Goal: Task Accomplishment & Management: Use online tool/utility

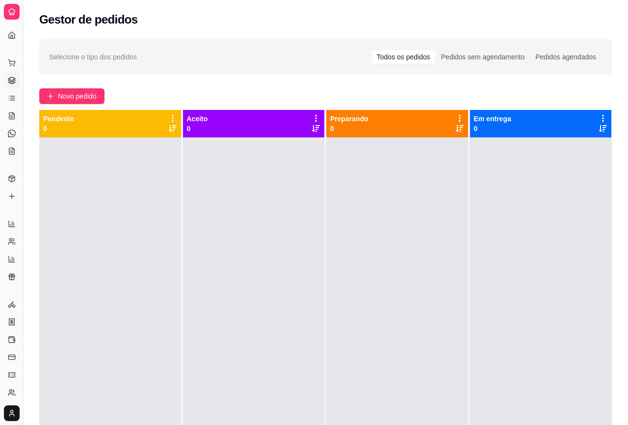
click at [410, 6] on div "Gestor de pedidos" at bounding box center [326, 16] width 604 height 33
click at [347, 49] on div "Selecione o tipo dos pedidos Todos os pedidos Pedidos sem agendamento Pedidos a…" at bounding box center [325, 57] width 553 height 16
click at [58, 97] on span "Novo pedido" at bounding box center [77, 96] width 39 height 11
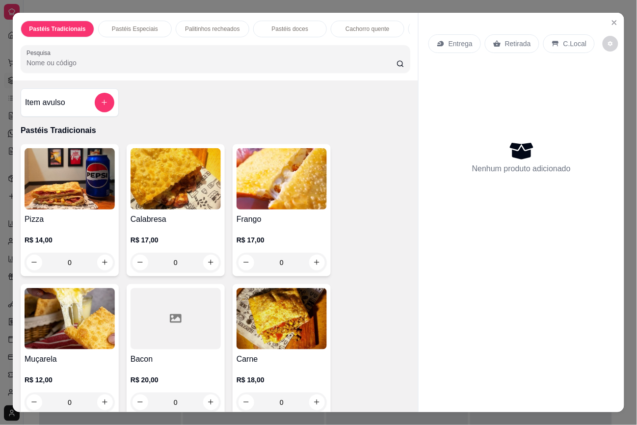
click at [420, 244] on div "Entrega Retirada C.Local Nenhum produto adicionado" at bounding box center [520, 205] width 205 height 384
click at [99, 265] on div "0" at bounding box center [70, 263] width 90 height 20
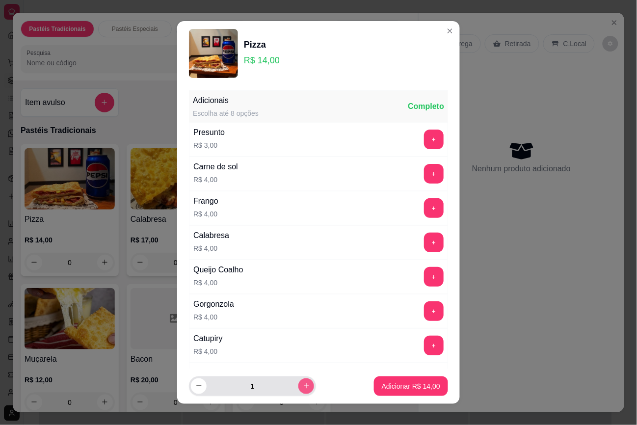
click at [298, 388] on button "increase-product-quantity" at bounding box center [306, 386] width 16 height 16
type input "2"
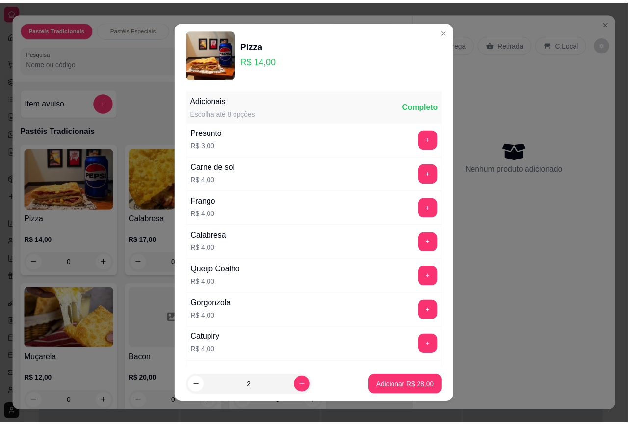
scroll to position [138, 0]
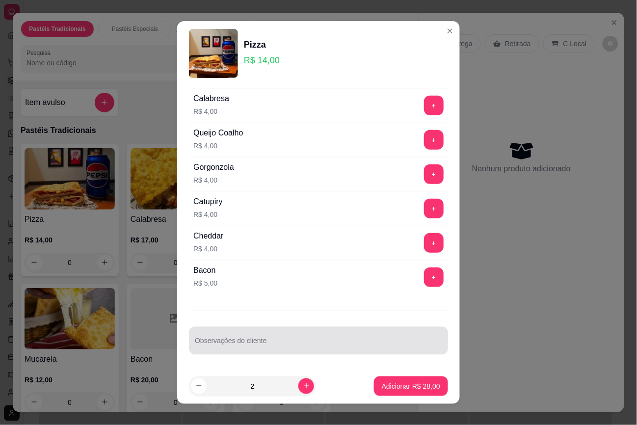
click at [312, 342] on input "Observações do cliente" at bounding box center [318, 344] width 247 height 10
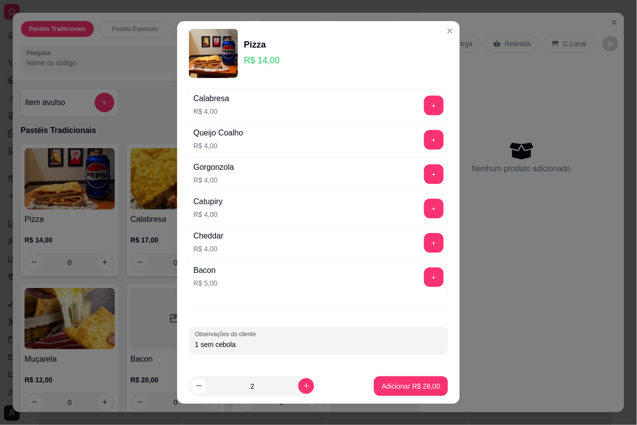
type input "1 sem cebola"
click at [374, 387] on button "Adicionar R$ 28,00" at bounding box center [411, 386] width 74 height 20
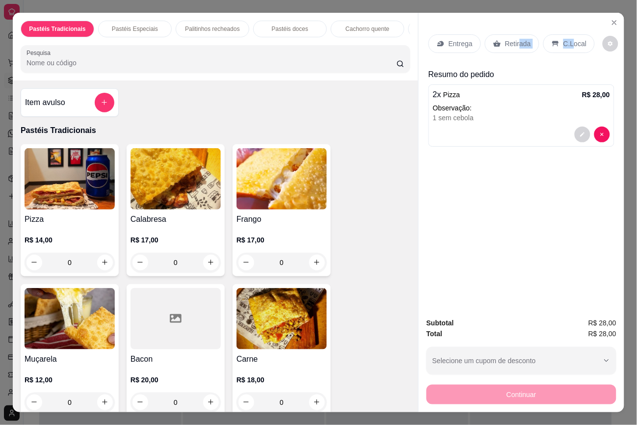
drag, startPoint x: 567, startPoint y: 38, endPoint x: 515, endPoint y: 21, distance: 54.7
click at [515, 21] on div "Entrega Retirada C.Local Resumo do pedido 2 x Pizza R$ 28,00 Observação: 1 sem …" at bounding box center [520, 161] width 205 height 297
drag, startPoint x: 515, startPoint y: 21, endPoint x: 512, endPoint y: 36, distance: 15.6
click at [512, 39] on p "Retirada" at bounding box center [518, 44] width 26 height 10
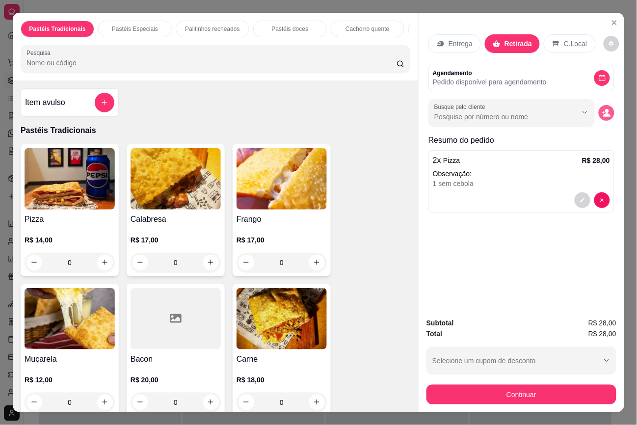
click at [606, 114] on button "decrease-product-quantity" at bounding box center [606, 113] width 16 height 16
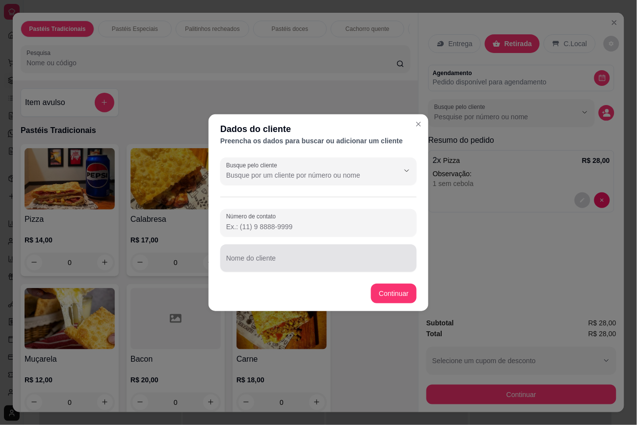
click at [281, 266] on div at bounding box center [318, 258] width 184 height 20
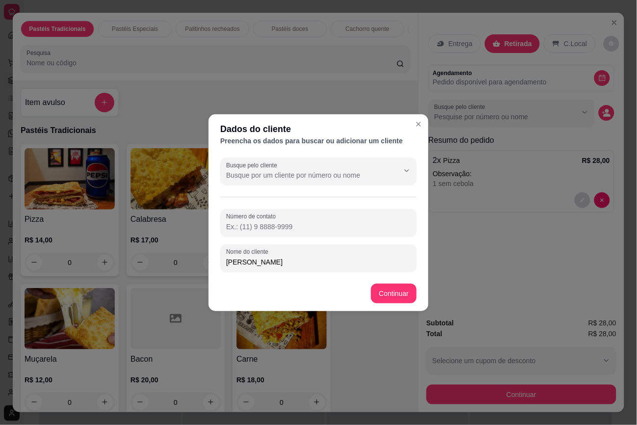
type input "[PERSON_NAME]"
click at [369, 151] on header "Dados do cliente Preencha os dados para buscar ou adicionar um cliente" at bounding box center [318, 133] width 220 height 39
click at [280, 230] on input "Número de contato" at bounding box center [318, 227] width 184 height 10
paste input "[PHONE_NUMBER]"
type input "[PHONE_NUMBER]"
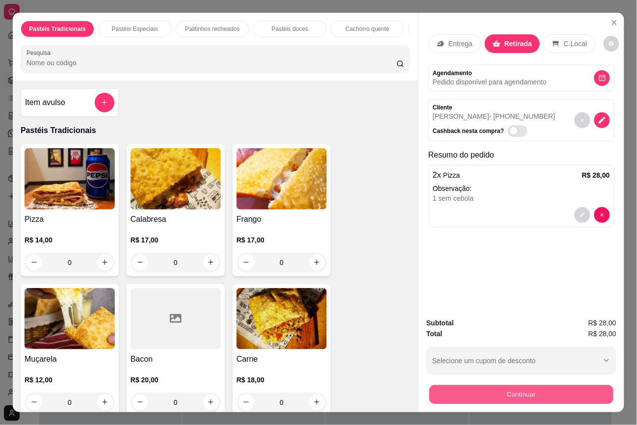
click at [517, 390] on button "Continuar" at bounding box center [521, 394] width 184 height 19
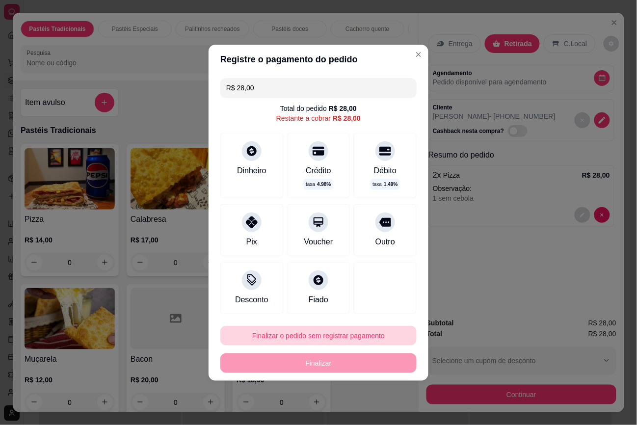
click at [325, 341] on button "Finalizar o pedido sem registrar pagamento" at bounding box center [318, 336] width 196 height 20
click at [369, 303] on button "Confirmar" at bounding box center [377, 307] width 36 height 15
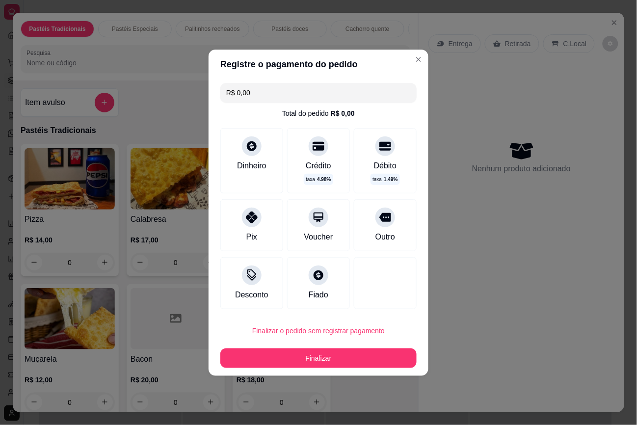
type input "R$ 0,00"
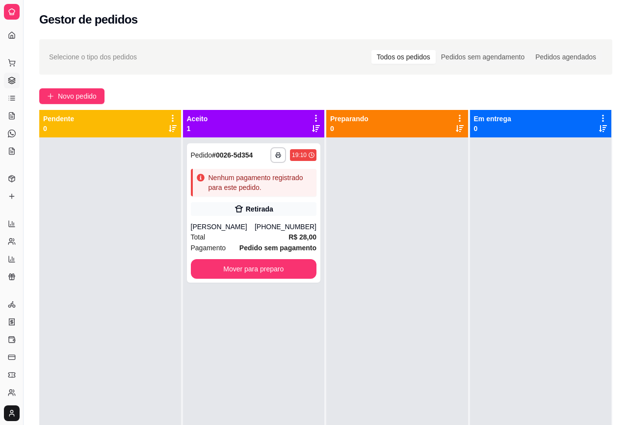
click at [428, 347] on div at bounding box center [397, 349] width 142 height 425
click at [281, 179] on div "Nenhum pagamento registrado para este pedido." at bounding box center [260, 183] width 104 height 20
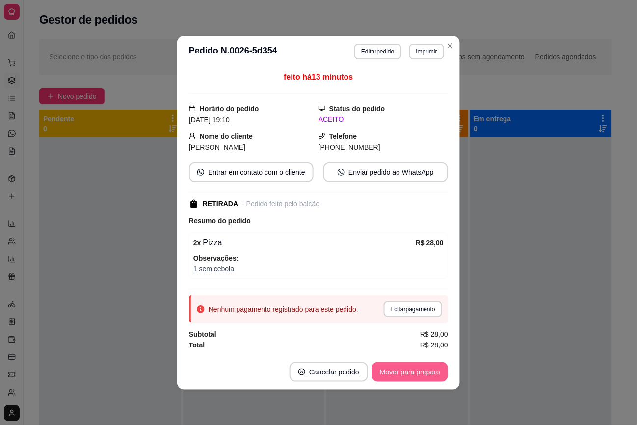
click at [415, 376] on button "Mover para preparo" at bounding box center [410, 372] width 76 height 20
click at [415, 376] on button "Mover para retirada disponível" at bounding box center [393, 371] width 105 height 19
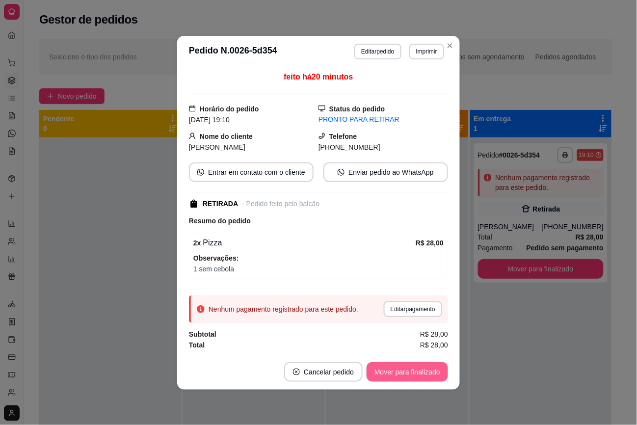
click at [439, 367] on button "Mover para finalizado" at bounding box center [406, 372] width 81 height 20
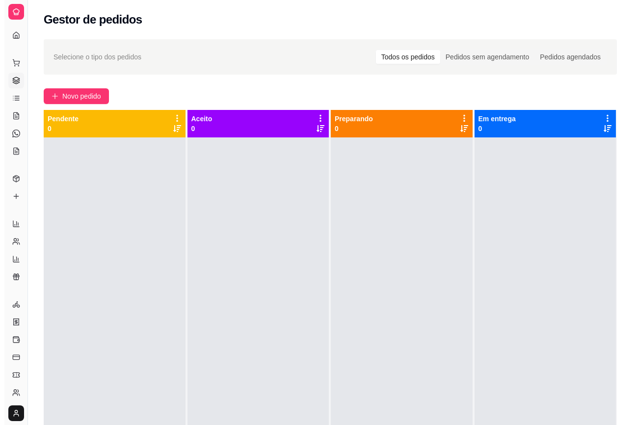
scroll to position [27, 0]
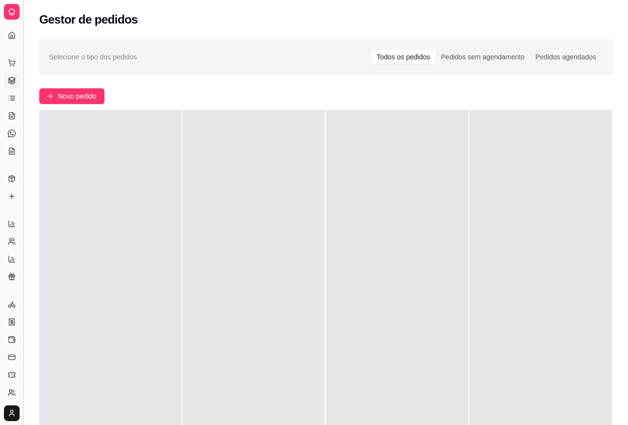
click at [21, 28] on button "Toggle Sidebar" at bounding box center [23, 212] width 8 height 425
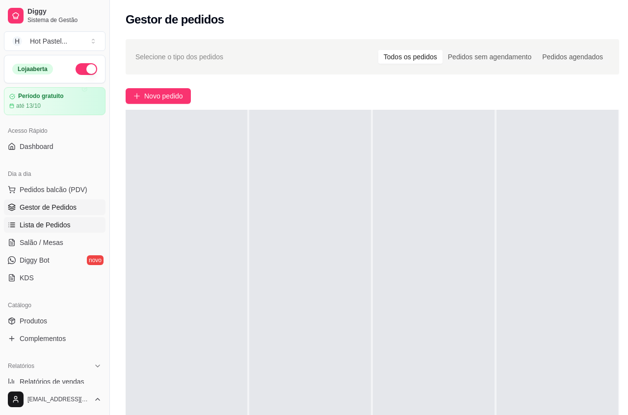
click at [73, 224] on link "Lista de Pedidos" at bounding box center [55, 225] width 102 height 16
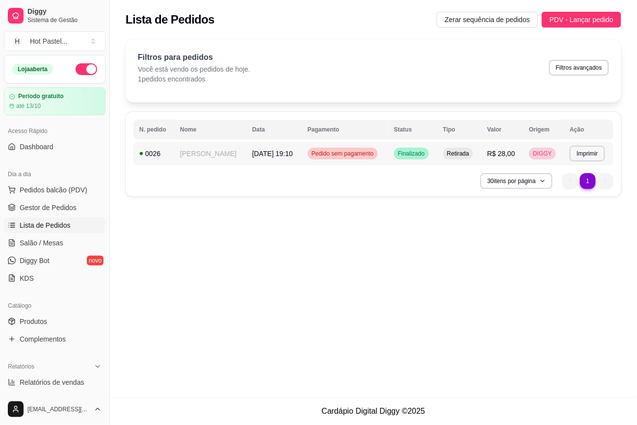
click at [388, 154] on td "Finalizado" at bounding box center [412, 154] width 49 height 24
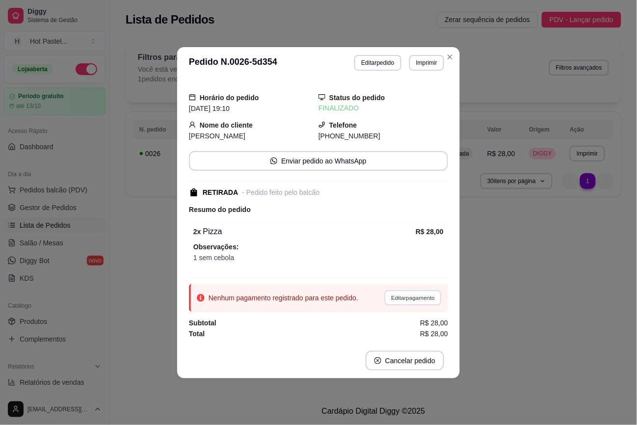
click at [411, 300] on button "Editar pagamento" at bounding box center [412, 297] width 57 height 15
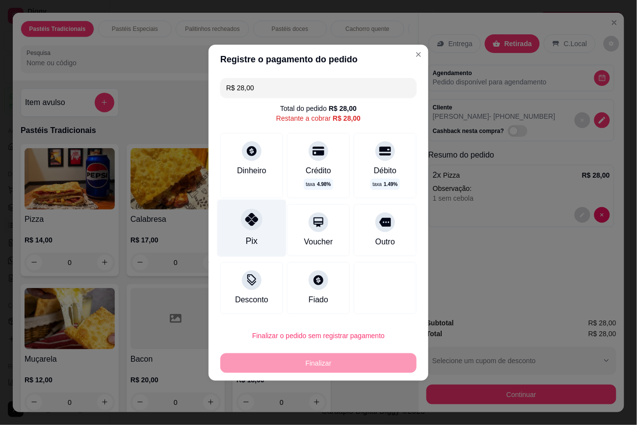
click at [250, 236] on div "Pix" at bounding box center [252, 240] width 12 height 13
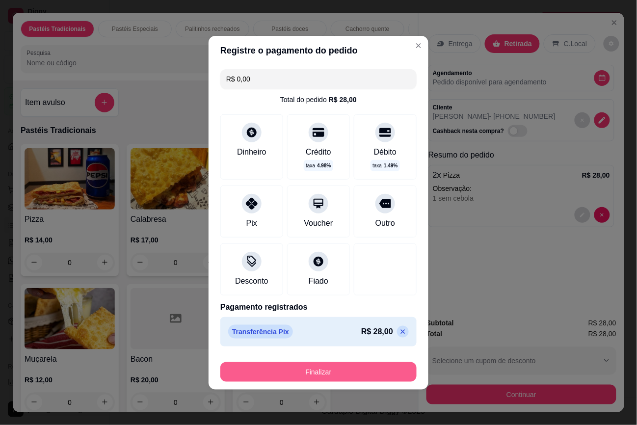
click at [349, 379] on button "Finalizar" at bounding box center [318, 372] width 196 height 20
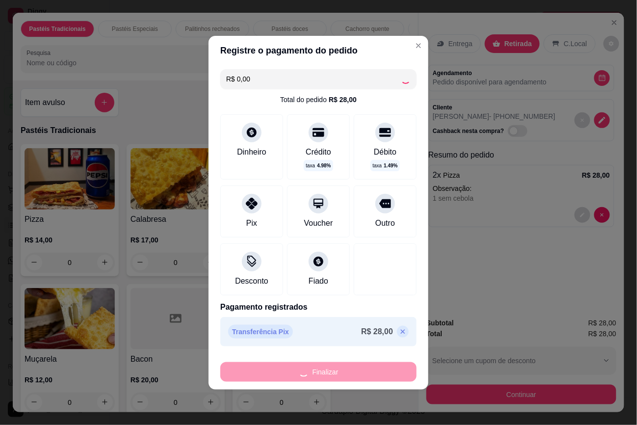
click at [349, 379] on div "Finalizar" at bounding box center [318, 372] width 196 height 20
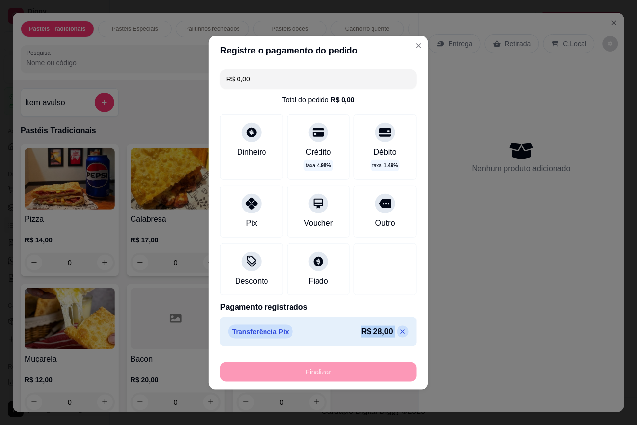
type input "-R$ 28,00"
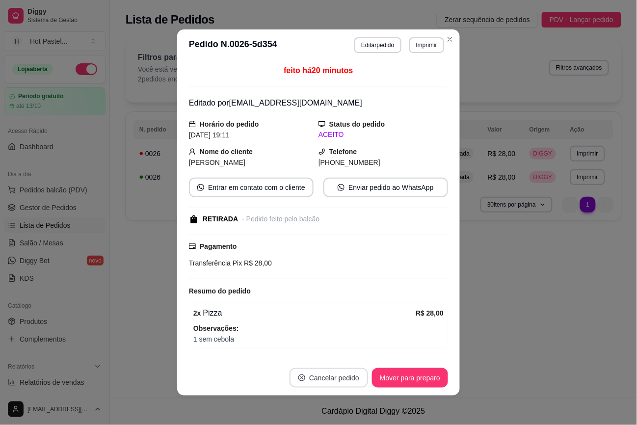
click at [406, 375] on button "Mover para preparo" at bounding box center [410, 378] width 76 height 20
click at [406, 375] on div "Mover para preparo" at bounding box center [410, 378] width 76 height 20
click at [406, 376] on button "Mover para finalizado" at bounding box center [406, 378] width 81 height 20
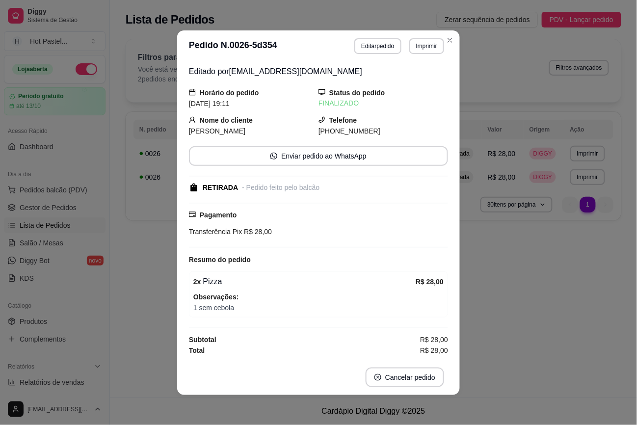
scroll to position [1, 0]
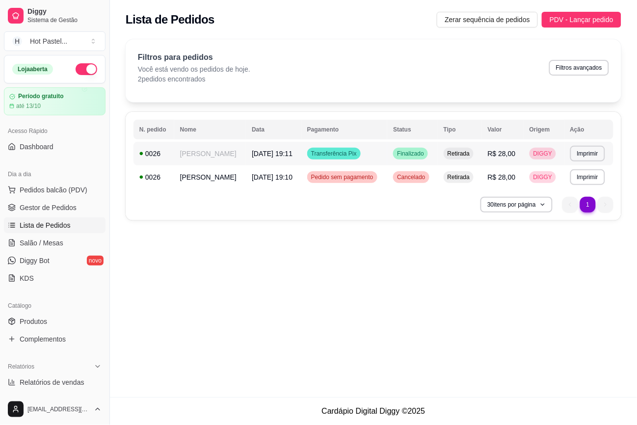
click at [354, 153] on div "Transferência Pix" at bounding box center [333, 154] width 53 height 12
click at [537, 153] on span "DIGGY" at bounding box center [542, 154] width 23 height 8
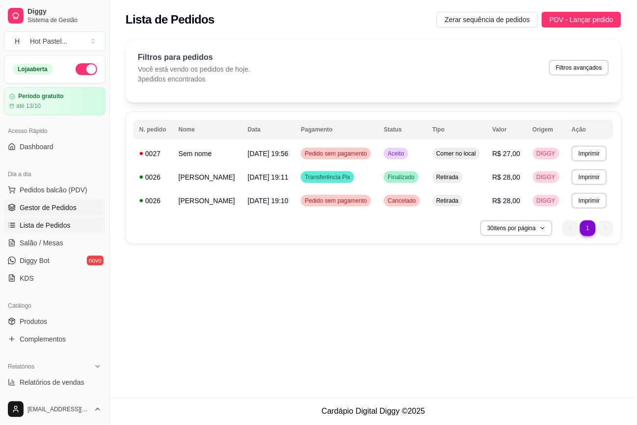
click at [17, 209] on link "Gestor de Pedidos" at bounding box center [55, 208] width 102 height 16
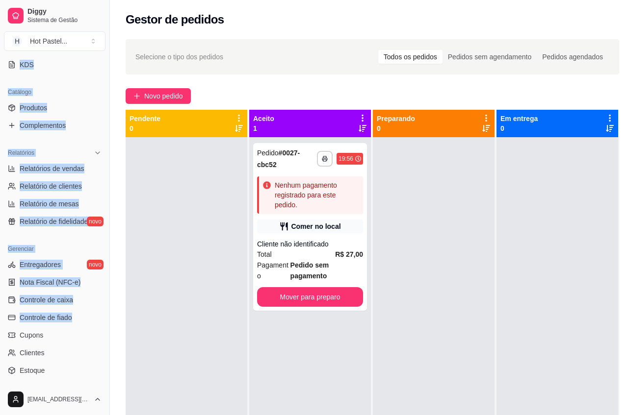
scroll to position [281, 0]
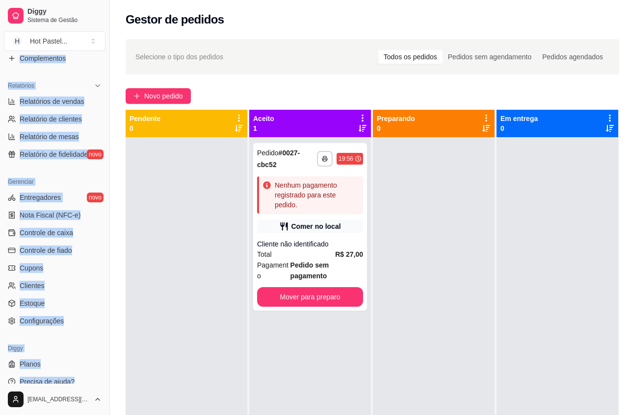
drag, startPoint x: 100, startPoint y: 204, endPoint x: 100, endPoint y: 381, distance: 176.6
click at [100, 381] on div "Loja aberta Período gratuito até 13/10 Acesso Rápido Dashboard Dia a dia Pedido…" at bounding box center [54, 219] width 109 height 329
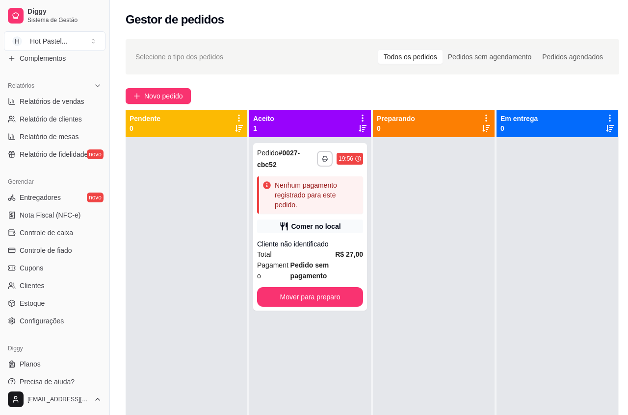
drag, startPoint x: 100, startPoint y: 381, endPoint x: 213, endPoint y: 390, distance: 114.2
click at [213, 390] on div at bounding box center [187, 344] width 122 height 415
click at [332, 288] on button "Mover para preparo" at bounding box center [309, 297] width 103 height 19
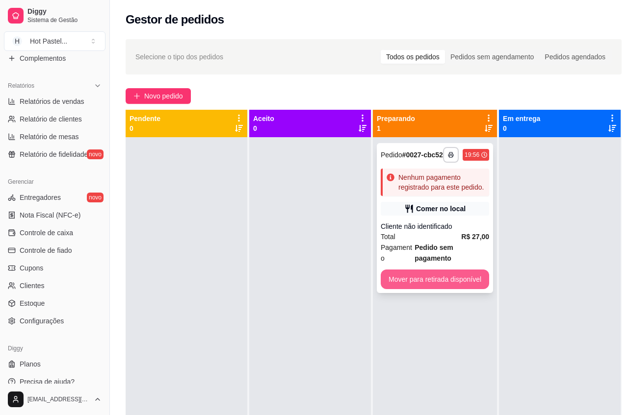
click at [435, 273] on button "Mover para retirada disponível" at bounding box center [435, 280] width 108 height 20
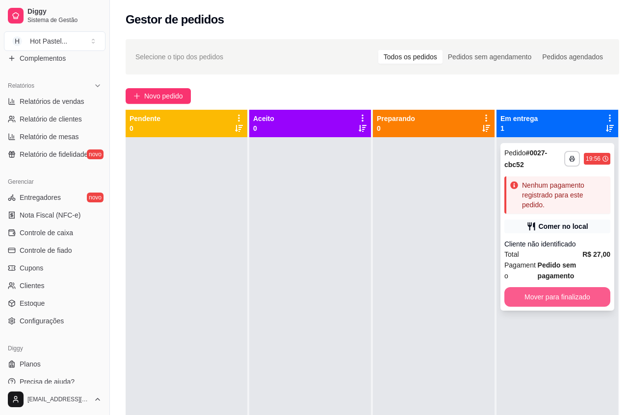
click at [547, 298] on button "Mover para finalizado" at bounding box center [557, 297] width 106 height 20
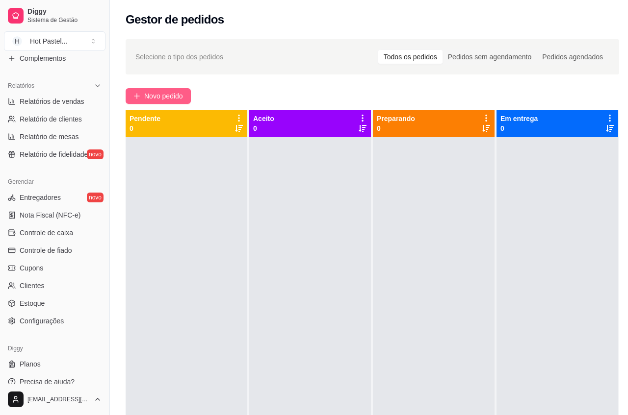
click at [189, 102] on button "Novo pedido" at bounding box center [158, 96] width 65 height 16
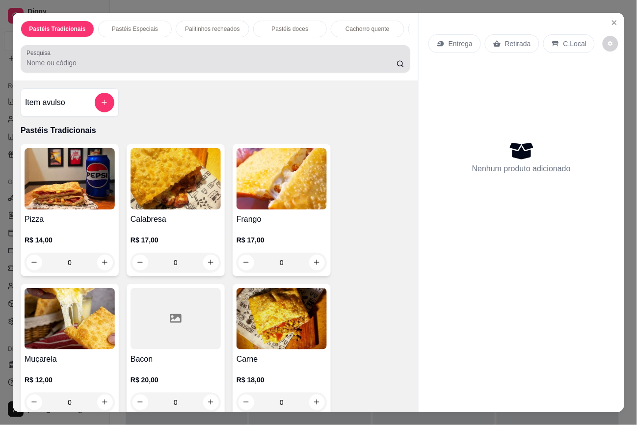
click at [75, 65] on input "Pesquisa" at bounding box center [211, 63] width 370 height 10
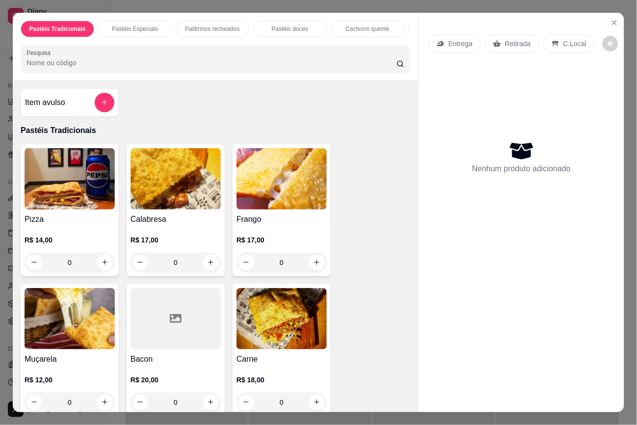
type input "c"
type input "ovo"
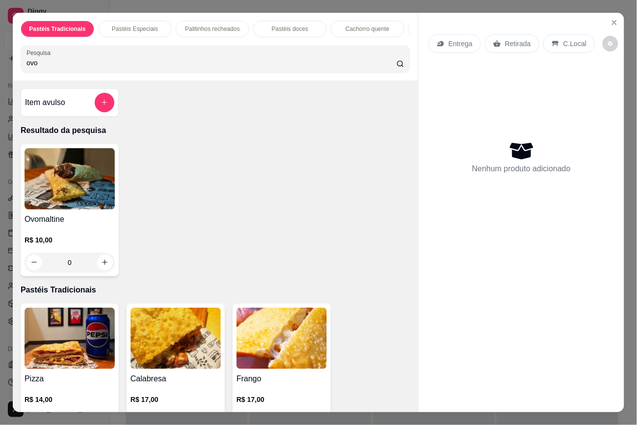
drag, startPoint x: 60, startPoint y: 63, endPoint x: -26, endPoint y: 66, distance: 86.9
click at [0, 66] on html "Diggy Sistema de Gestão H Hot Pastel ... Loja aberta Período gratuito até 13/10…" at bounding box center [318, 212] width 637 height 425
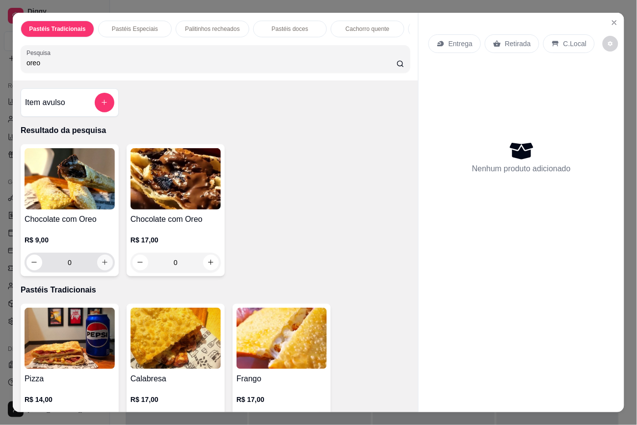
type input "oreo"
click at [101, 266] on icon "increase-product-quantity" at bounding box center [104, 261] width 7 height 7
type input "1"
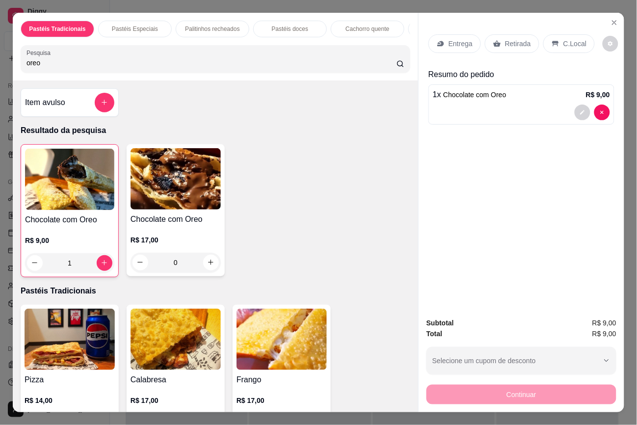
click at [521, 104] on div at bounding box center [521, 112] width 177 height 16
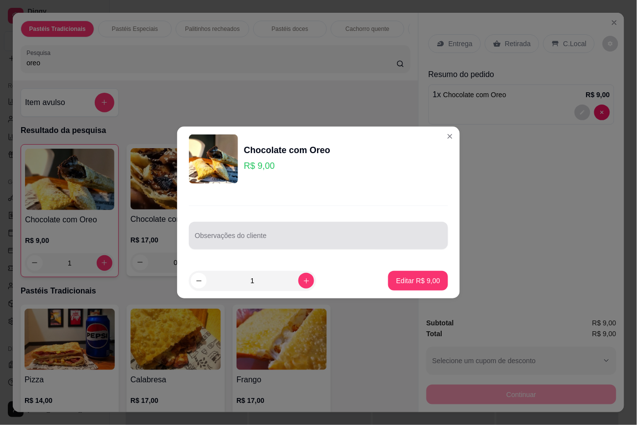
click at [352, 225] on div "Observações do cliente" at bounding box center [318, 235] width 259 height 27
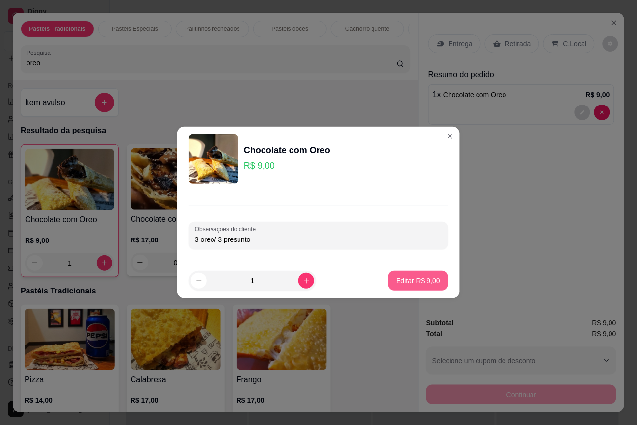
type input "3 oreo/ 3 presunto"
click at [423, 276] on p "Editar R$ 9,00" at bounding box center [418, 280] width 43 height 9
type input "0"
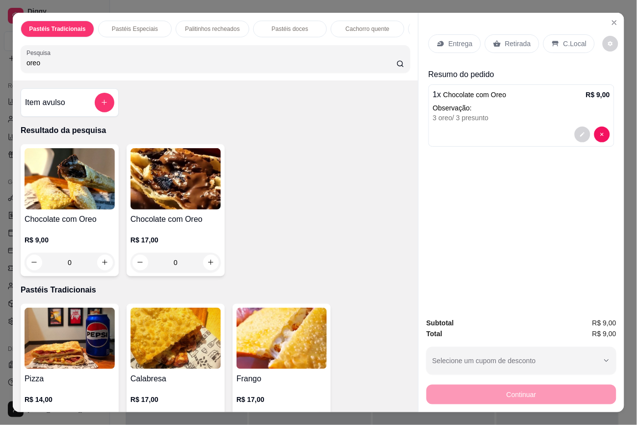
click at [557, 43] on div "C.Local" at bounding box center [568, 43] width 51 height 19
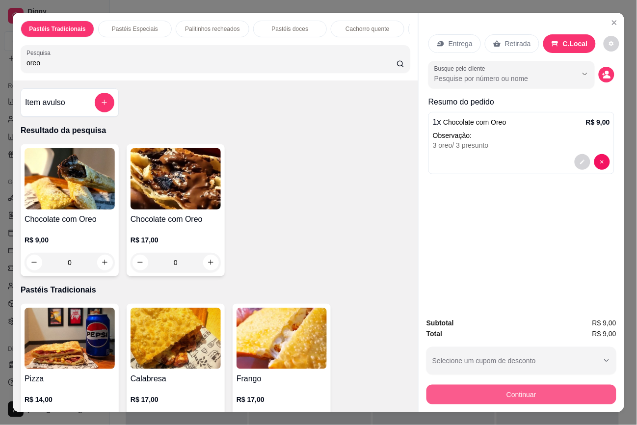
click at [553, 395] on button "Continuar" at bounding box center [521, 394] width 190 height 20
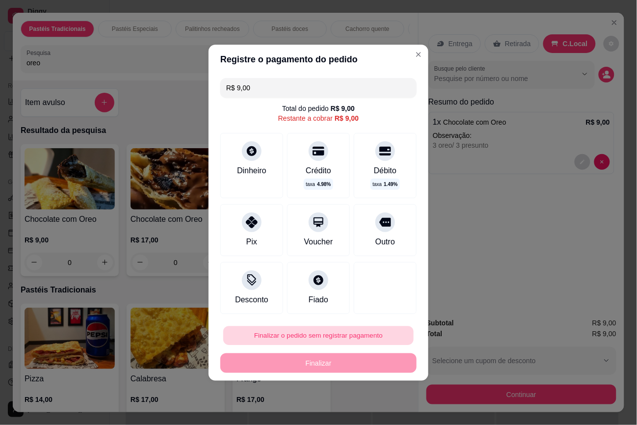
click at [317, 331] on button "Finalizar o pedido sem registrar pagamento" at bounding box center [318, 335] width 190 height 19
click at [380, 310] on button "Confirmar" at bounding box center [377, 307] width 36 height 15
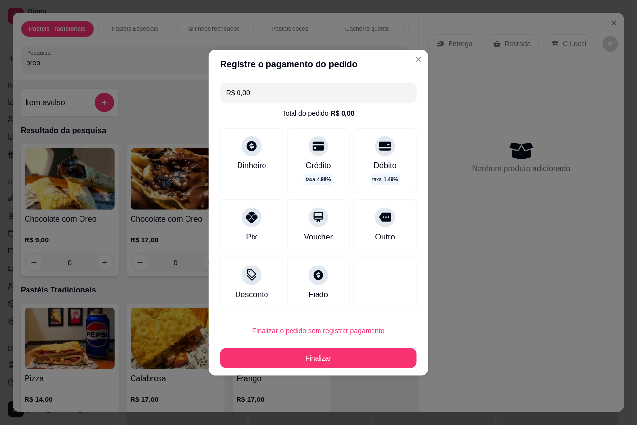
type input "R$ 0,00"
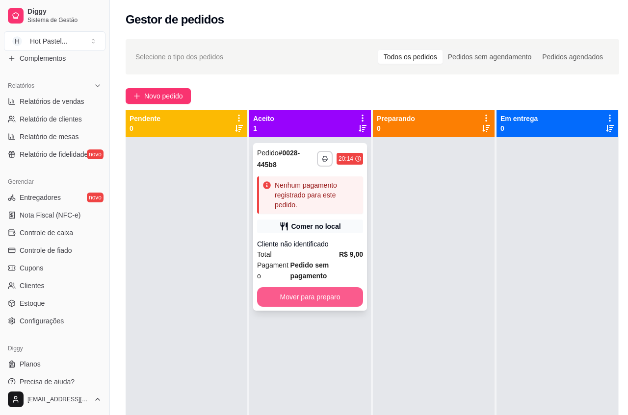
click at [320, 299] on button "Mover para preparo" at bounding box center [310, 297] width 106 height 20
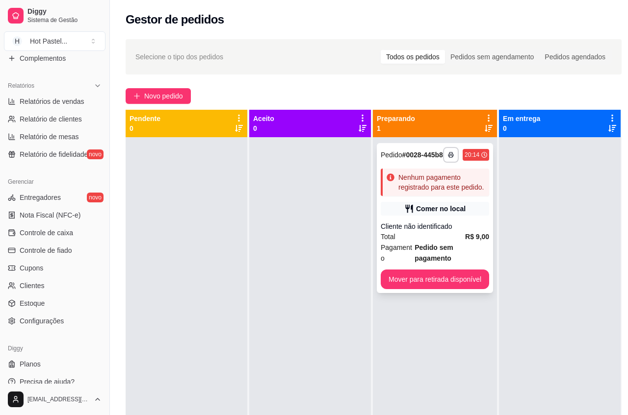
click at [454, 288] on div "**********" at bounding box center [435, 218] width 116 height 150
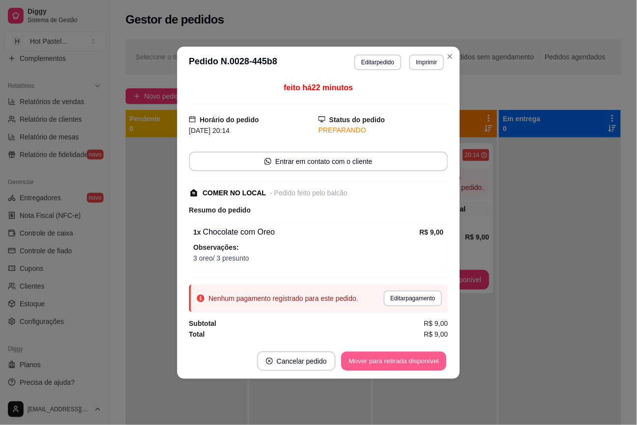
click at [428, 365] on button "Mover para retirada disponível" at bounding box center [393, 360] width 105 height 19
